Goal: Navigation & Orientation: Find specific page/section

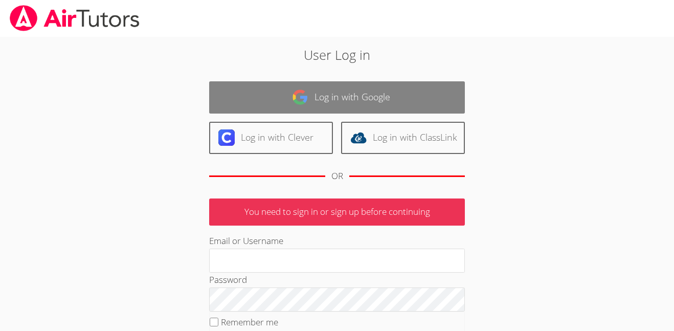
click at [355, 98] on link "Log in with Google" at bounding box center [337, 97] width 256 height 32
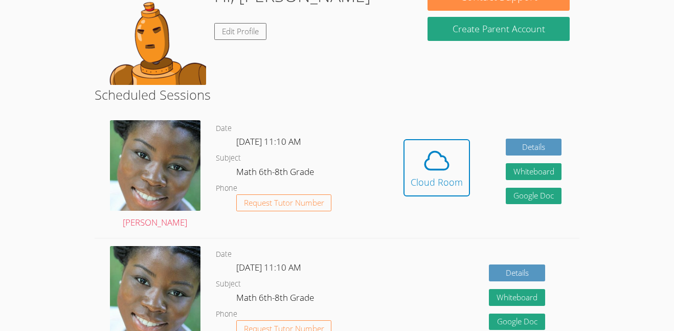
scroll to position [117, 0]
